Goal: Transaction & Acquisition: Purchase product/service

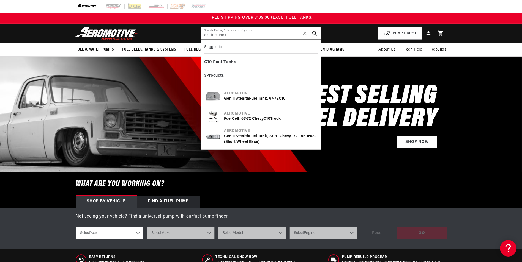
type input "c10 fuel tank"
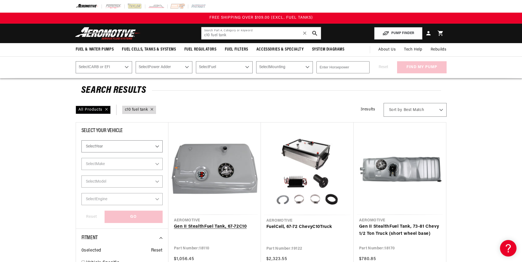
click at [217, 224] on link "Gen II Stealth Fuel Tank , 67-72 C10" at bounding box center [214, 227] width 81 height 7
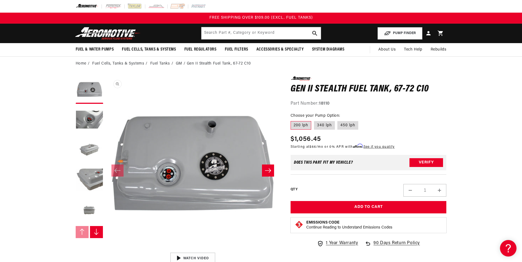
click at [106, 250] on button "Open media 1 in modal" at bounding box center [106, 250] width 0 height 0
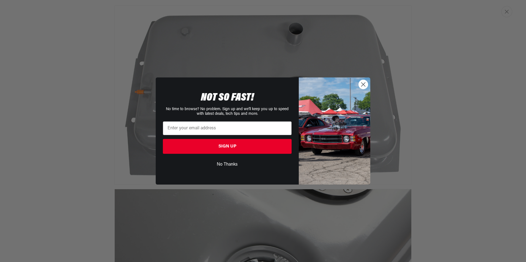
click at [363, 84] on icon "Close dialog" at bounding box center [363, 85] width 4 height 4
